Goal: Transaction & Acquisition: Purchase product/service

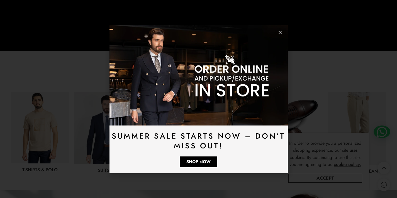
click at [279, 34] on icon "Close" at bounding box center [280, 32] width 4 height 4
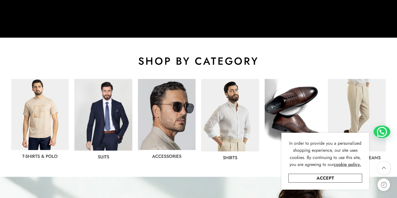
scroll to position [250, 0]
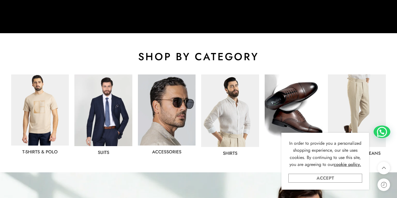
click at [344, 175] on link "Accept" at bounding box center [325, 178] width 74 height 9
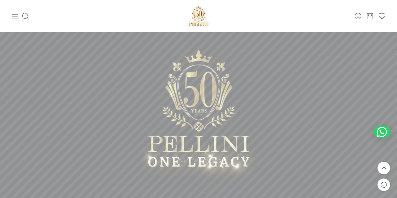
scroll to position [0, 0]
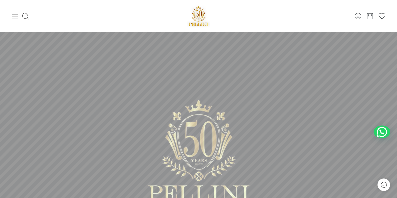
click at [16, 16] on icon at bounding box center [15, 16] width 6 height 4
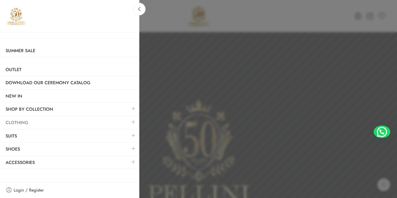
click at [59, 121] on link "Clothing" at bounding box center [69, 122] width 139 height 13
click at [133, 124] on link at bounding box center [134, 122] width 12 height 12
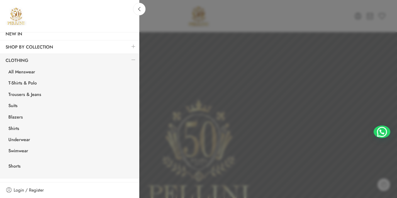
scroll to position [60, 0]
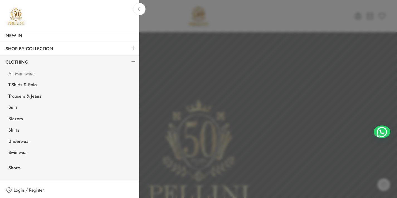
click at [32, 75] on link "All Menswear" at bounding box center [71, 74] width 137 height 11
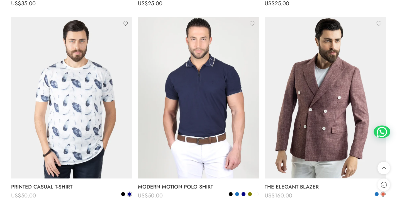
scroll to position [3439, 0]
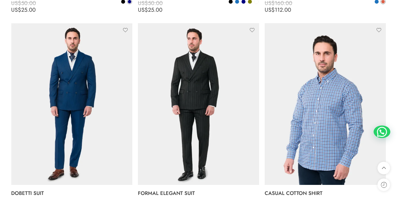
click at [388, 159] on li "Add to cart CASUAL COTTON SHIRT US$ 70.00 US$ 49.00 US$ 70.00 US$ 49.00 S M L X…" at bounding box center [325, 121] width 127 height 196
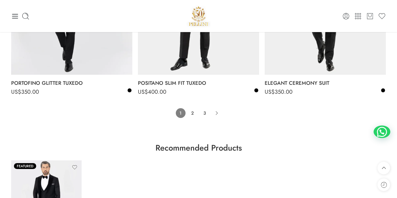
scroll to position [3939, 0]
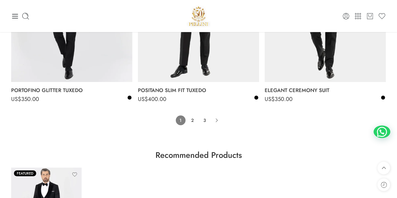
drag, startPoint x: 204, startPoint y: 138, endPoint x: 240, endPoint y: 152, distance: 38.3
